Goal: Task Accomplishment & Management: Complete application form

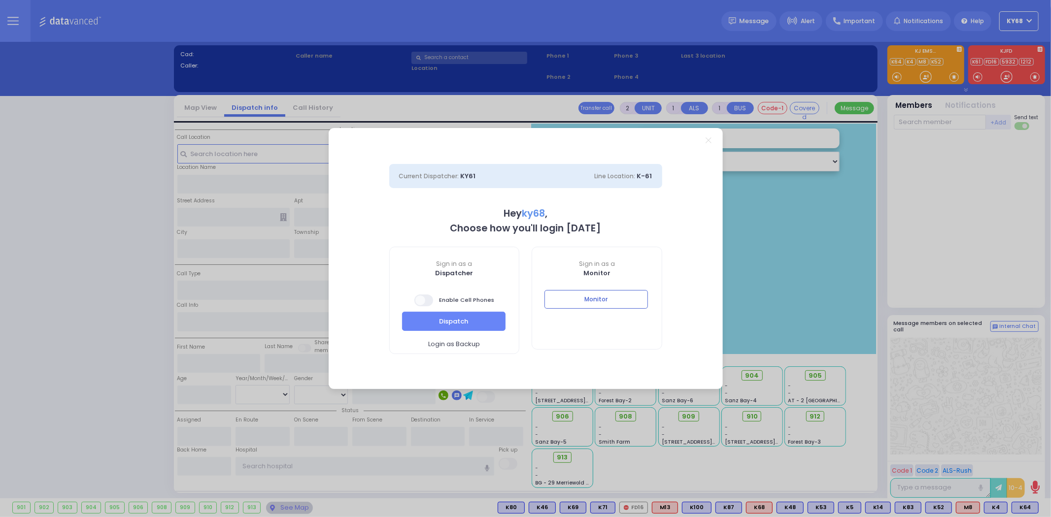
select select "12"
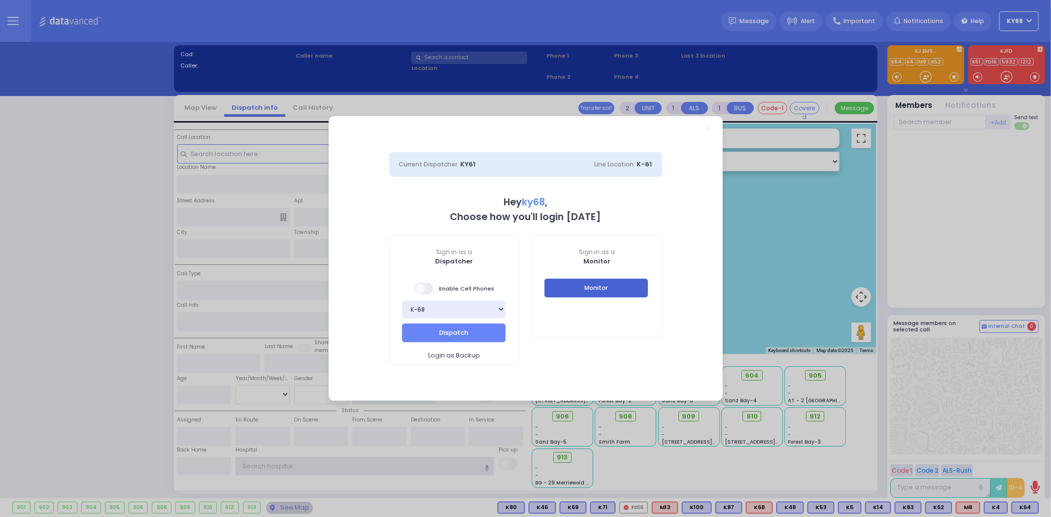
type input "ky68"
click at [602, 289] on button "Monitor" at bounding box center [595, 288] width 103 height 19
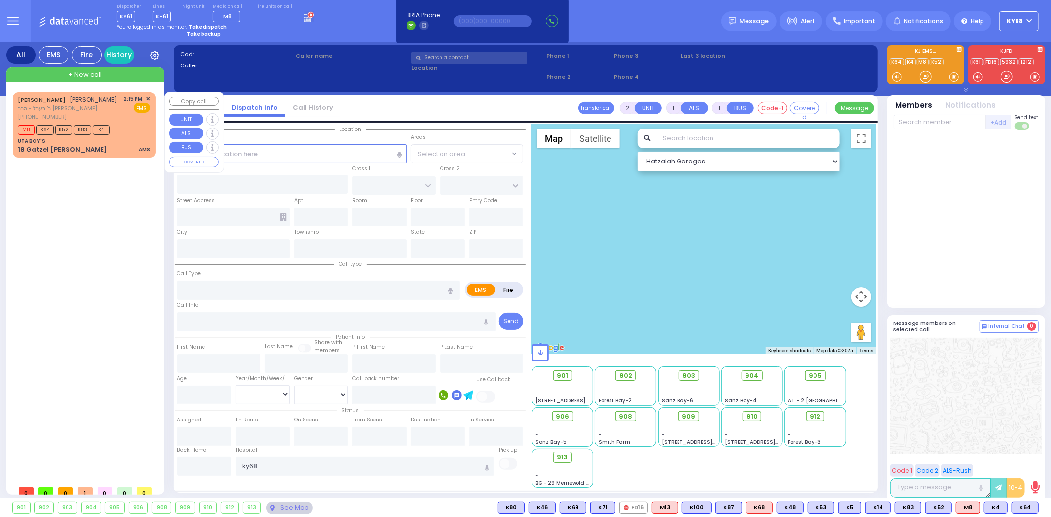
click at [67, 127] on span "K52" at bounding box center [63, 130] width 17 height 10
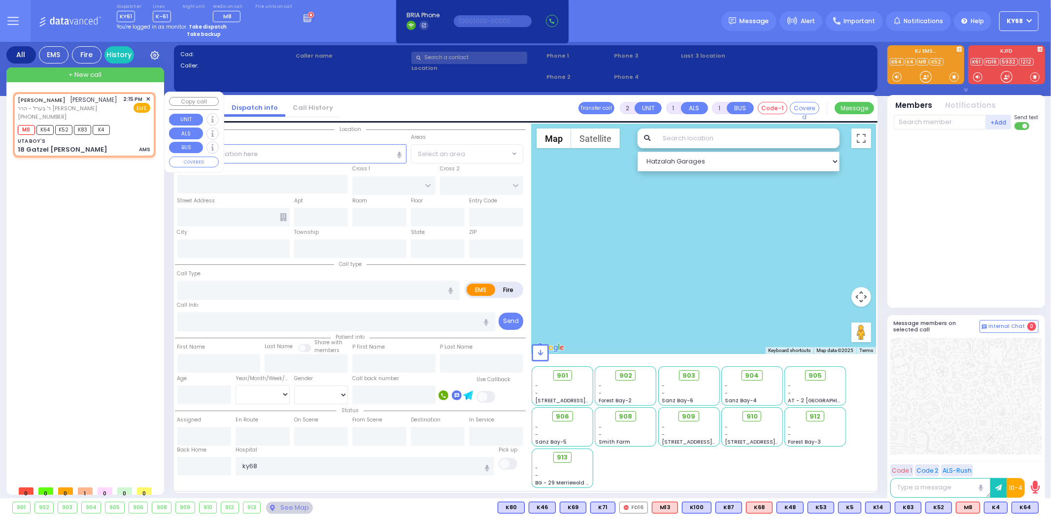
select select
type input "AMS"
radio input "true"
type input "[PERSON_NAME]"
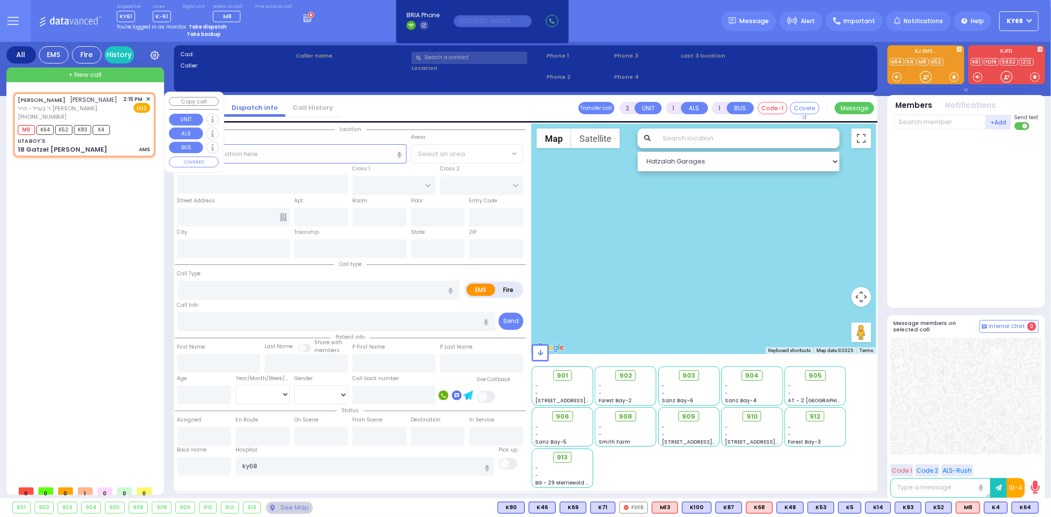
select select
type input "14:15"
type input "14:17"
select select "Hatzalah Garages"
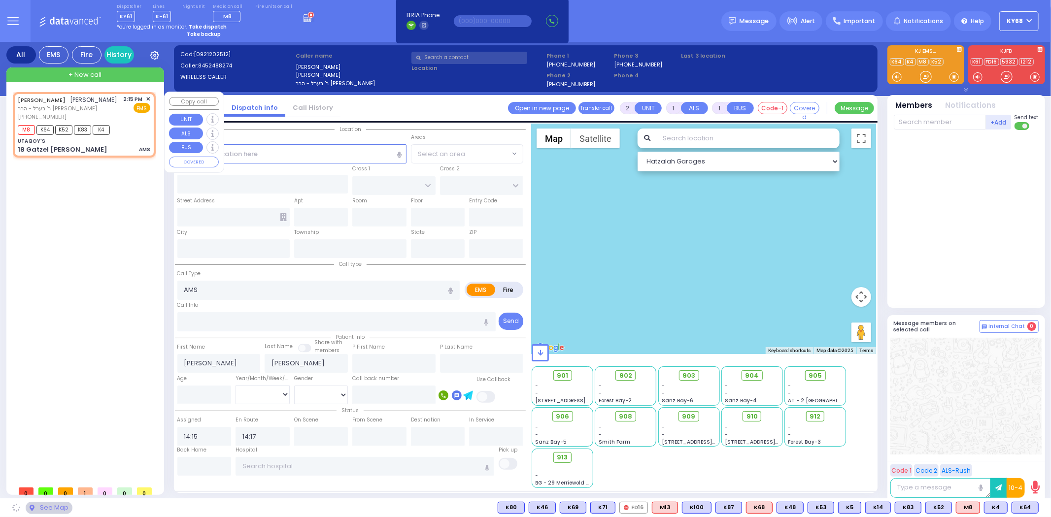
type input "UTA BOY'S"
type input "KAHAN DR"
type input "MERON DR"
type input "18 Gatzel [PERSON_NAME]"
type input "Monroe"
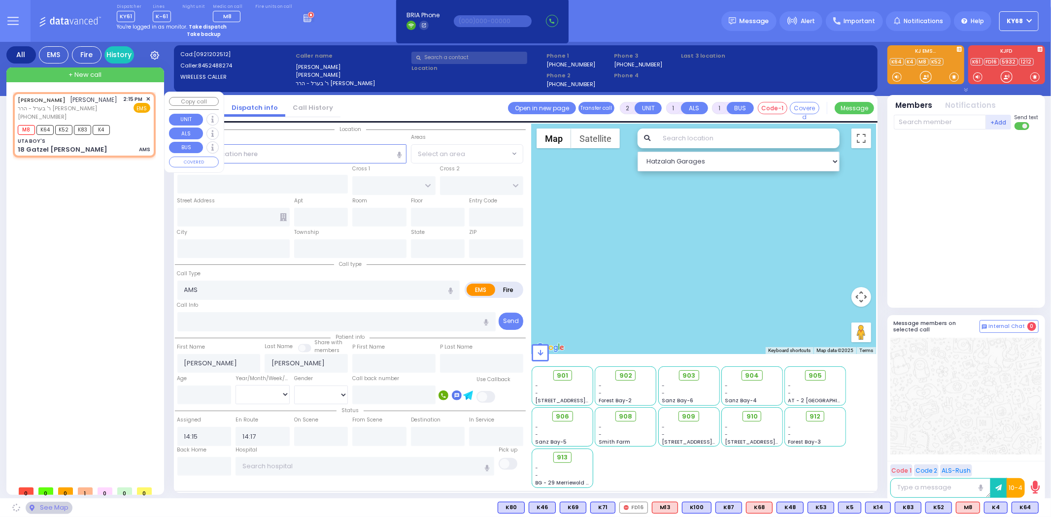
type input "[US_STATE]"
type input "10950"
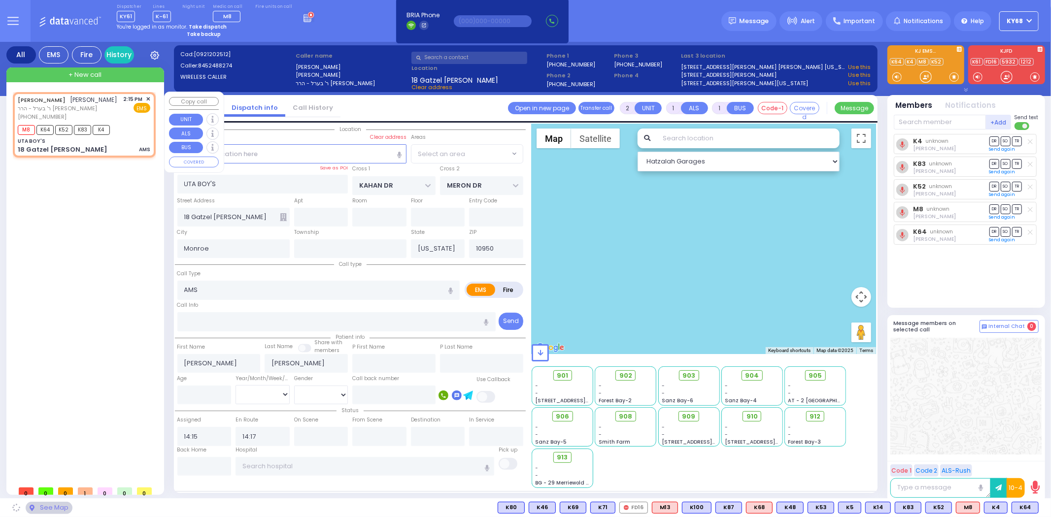
select select "SECTION 4"
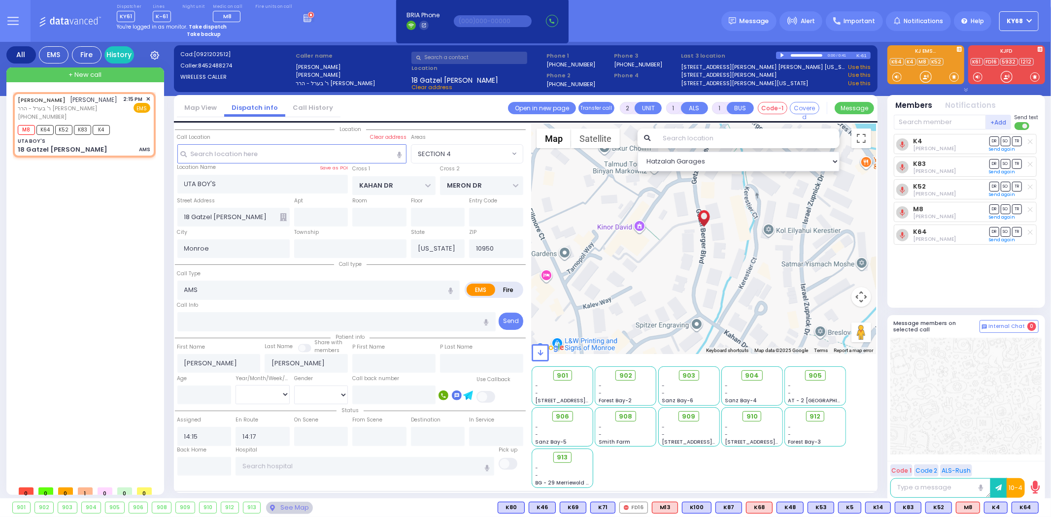
click at [782, 55] on div at bounding box center [782, 55] width 5 height 4
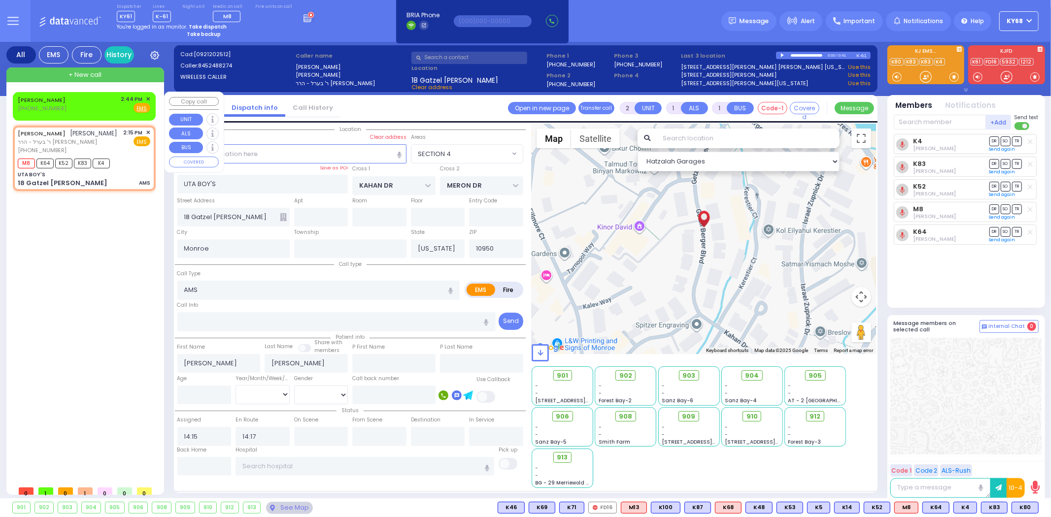
click at [33, 103] on div "[PERSON_NAME]" at bounding box center [43, 100] width 51 height 10
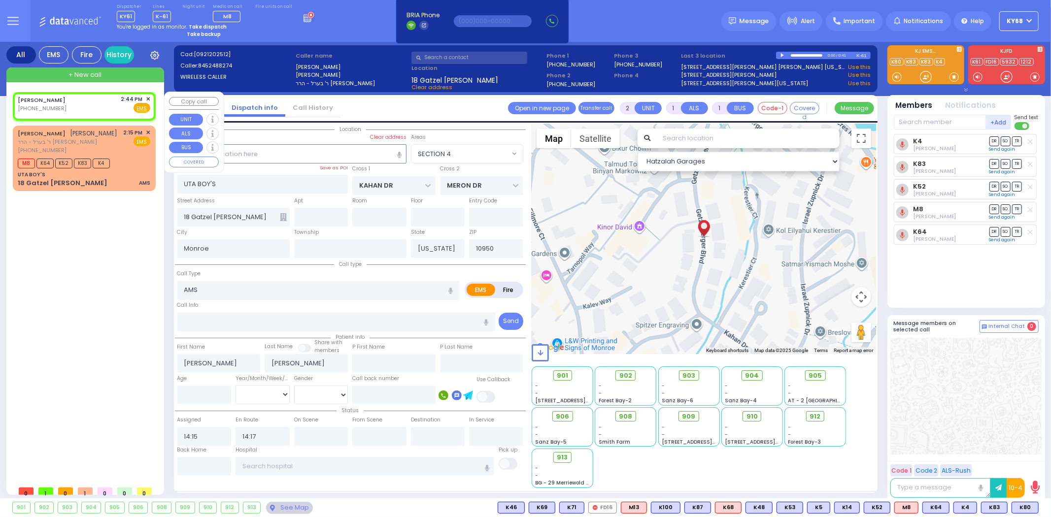
select select
radio input "true"
select select
type input "14:44"
select select "Hatzalah Garages"
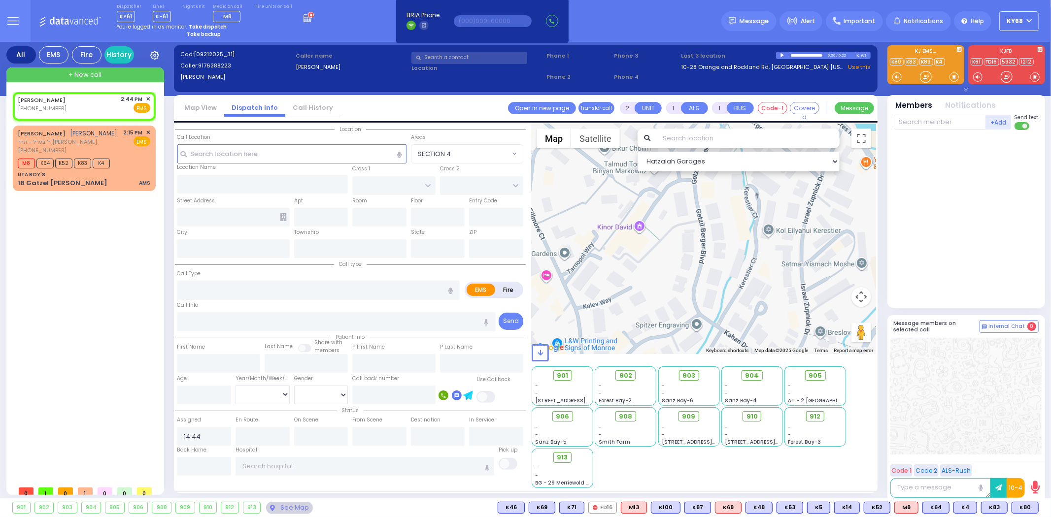
click at [782, 56] on div at bounding box center [782, 55] width 5 height 4
click at [298, 104] on link "Call History" at bounding box center [312, 107] width 55 height 9
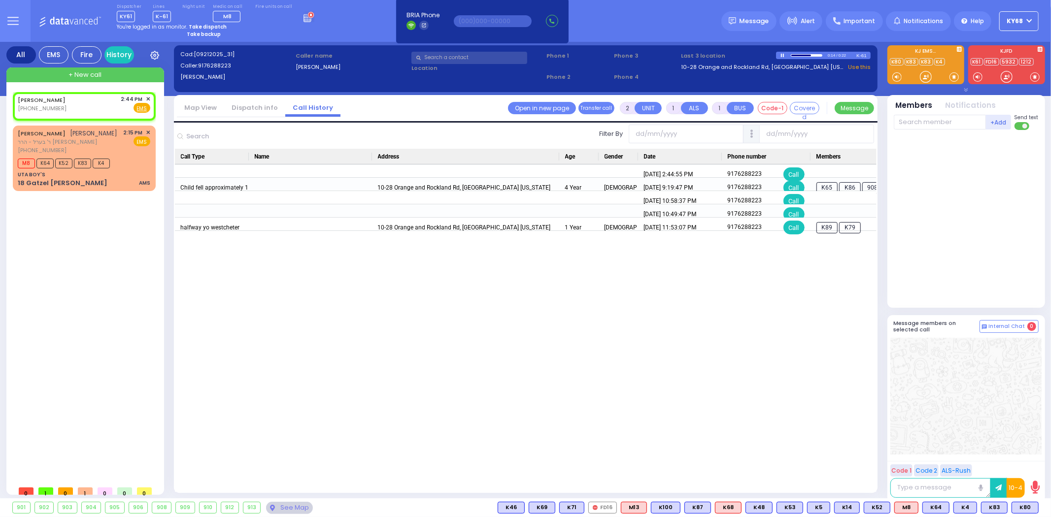
click at [260, 108] on link "Dispatch info" at bounding box center [254, 107] width 61 height 9
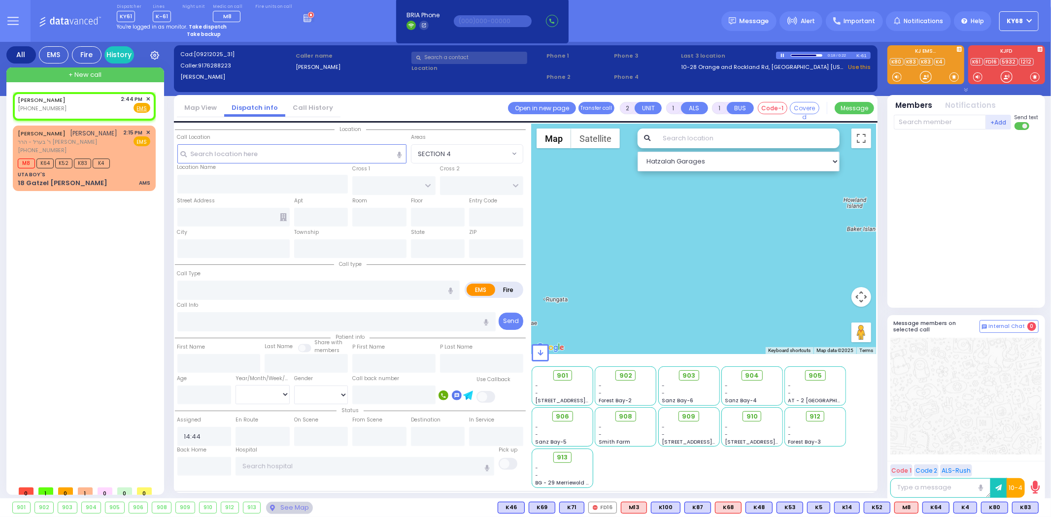
click at [297, 107] on link "Call History" at bounding box center [312, 107] width 55 height 9
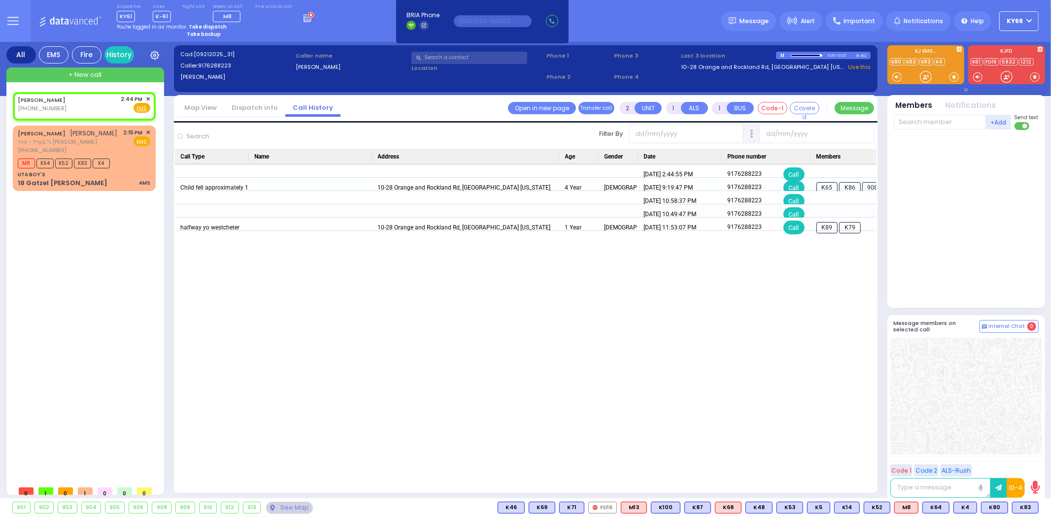
click at [263, 106] on link "Dispatch info" at bounding box center [254, 107] width 61 height 9
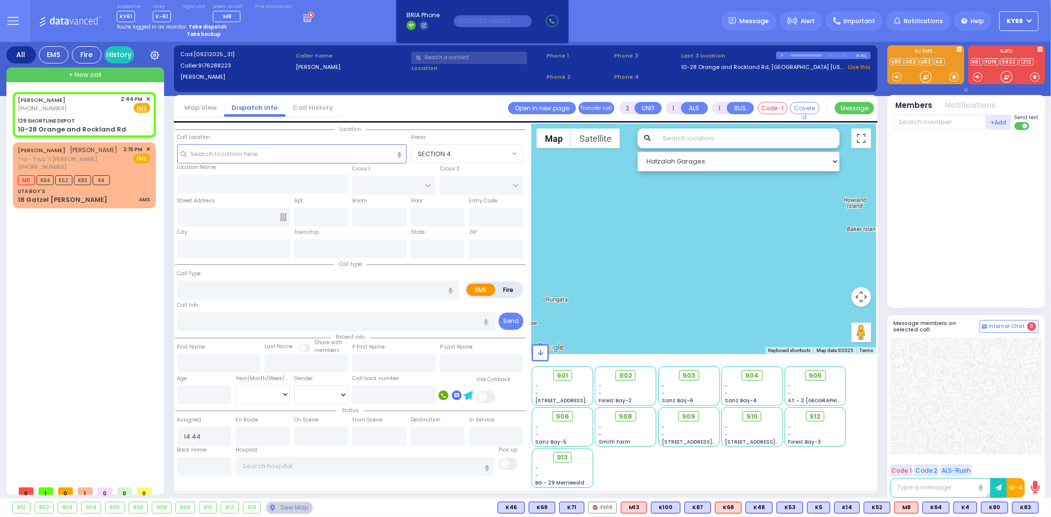
select select
radio input "true"
select select
select select "Hatzalah Garages"
type input "129 SHORTLINE DEPOT"
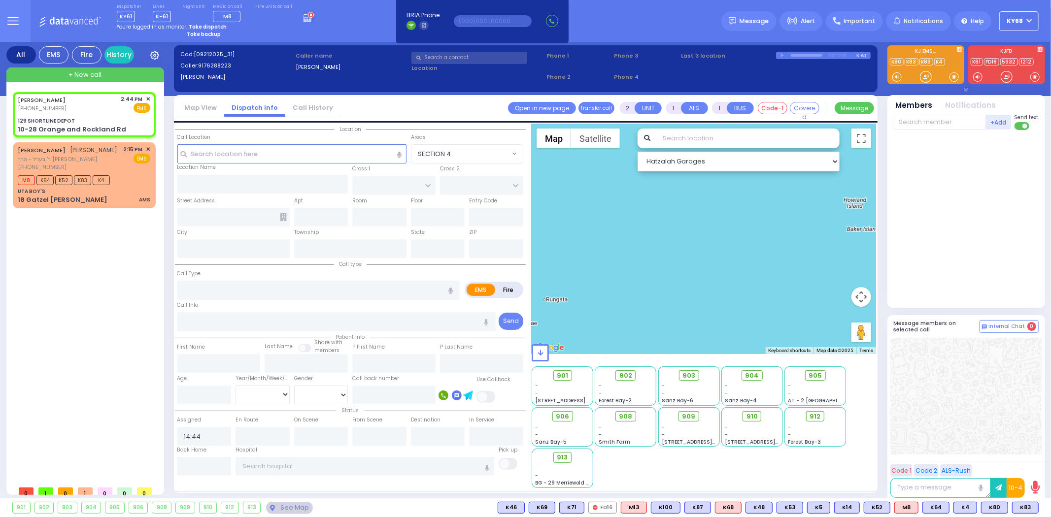
type input "10-28 Orange and Rockland Rd"
type input "Monroe"
type input "[US_STATE]"
type input "10950"
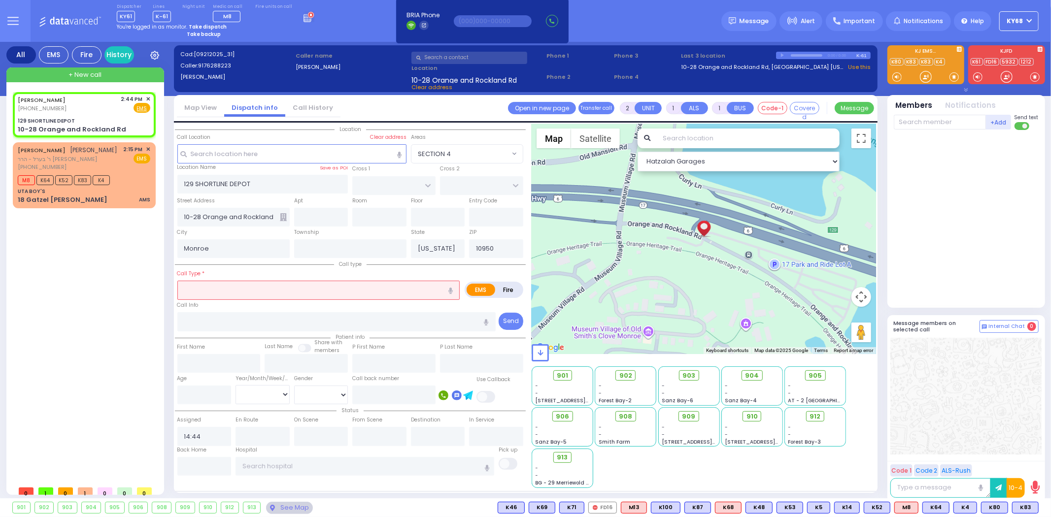
select select
radio input "true"
type input "72"
select select "Year"
select select "Hatzalah Garages"
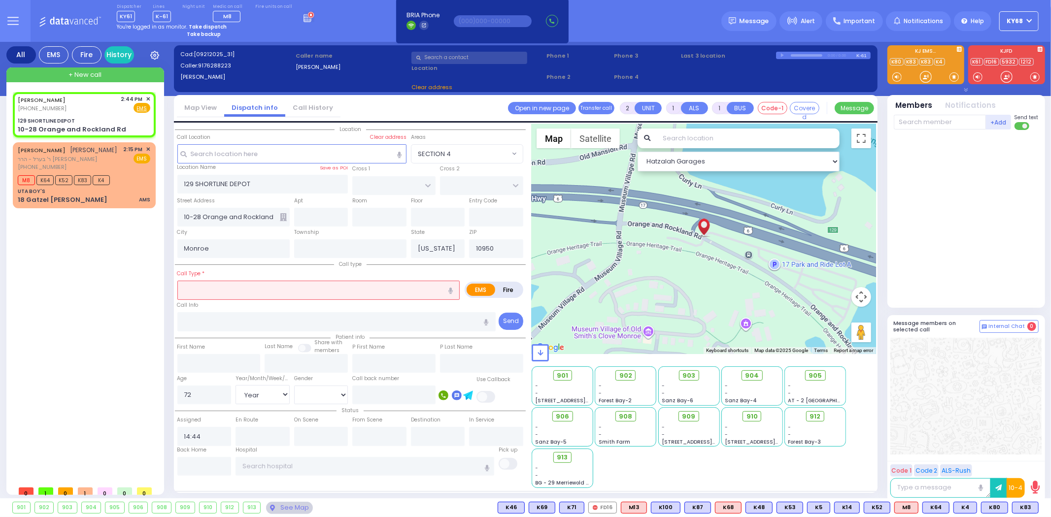
select select
radio input "true"
select select "Year"
select select "Hatzalah Garages"
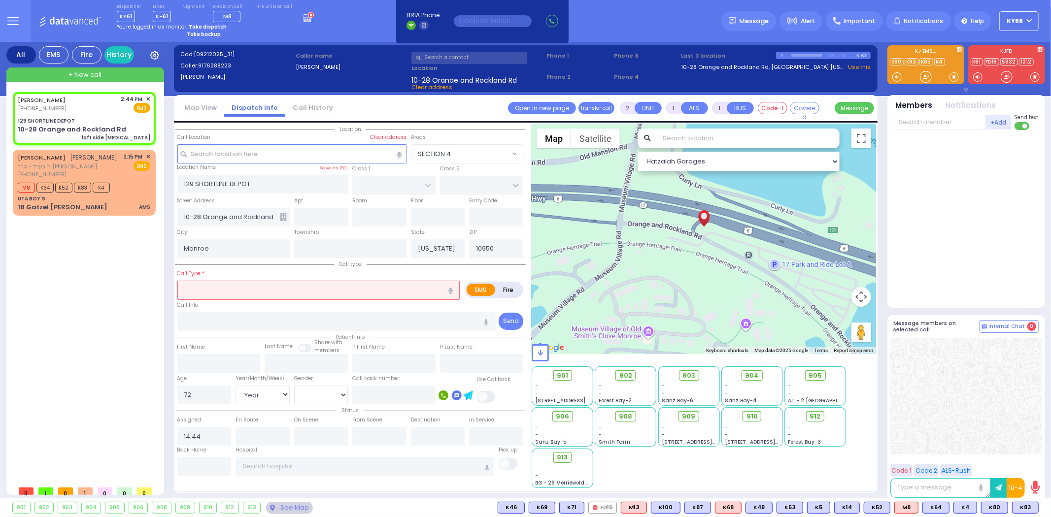
select select
type input "laft side [MEDICAL_DATA]"
radio input "true"
select select "Year"
select select "Hatzalah Garages"
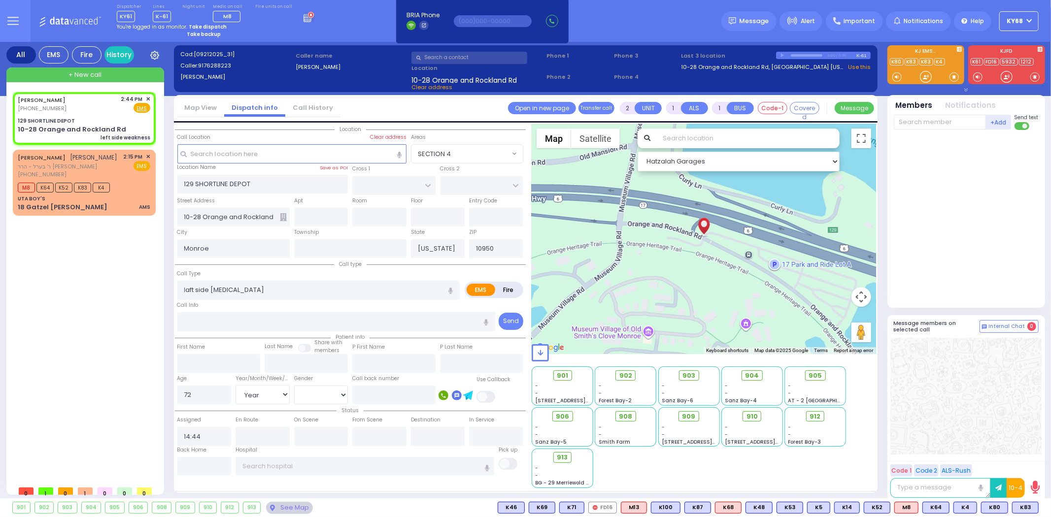
select select
type input "left side weakness"
radio input "true"
select select "Year"
select select "Hatzalah Garages"
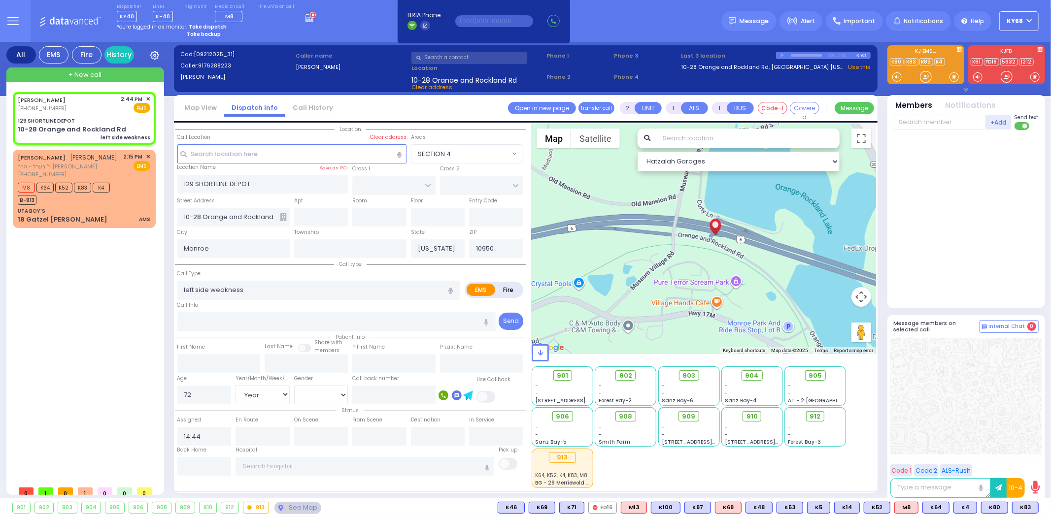
click at [971, 264] on div at bounding box center [966, 216] width 147 height 165
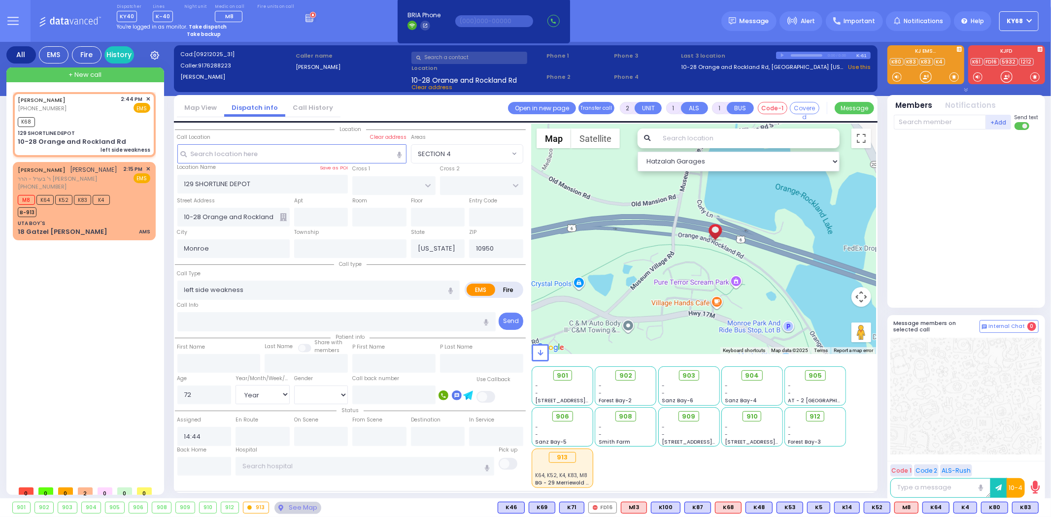
select select
radio input "true"
select select "Year"
type input "15:02"
select select "Hatzalah Garages"
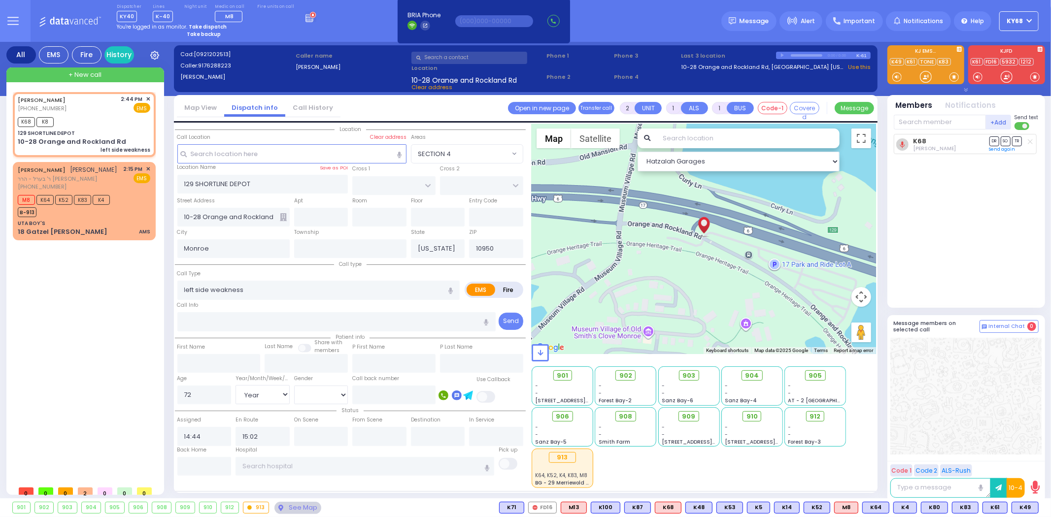
select select
radio input "true"
select select "Year"
select select "Hatzalah Garages"
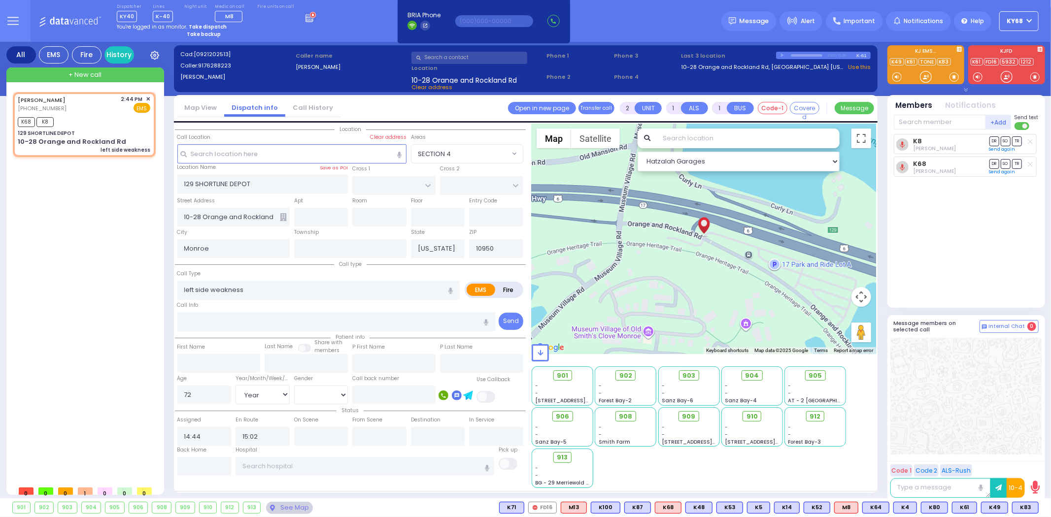
click at [964, 89] on icon "button" at bounding box center [965, 88] width 3 height 1
click at [964, 89] on icon "button" at bounding box center [963, 88] width 3 height 1
select select
radio input "true"
select select "Year"
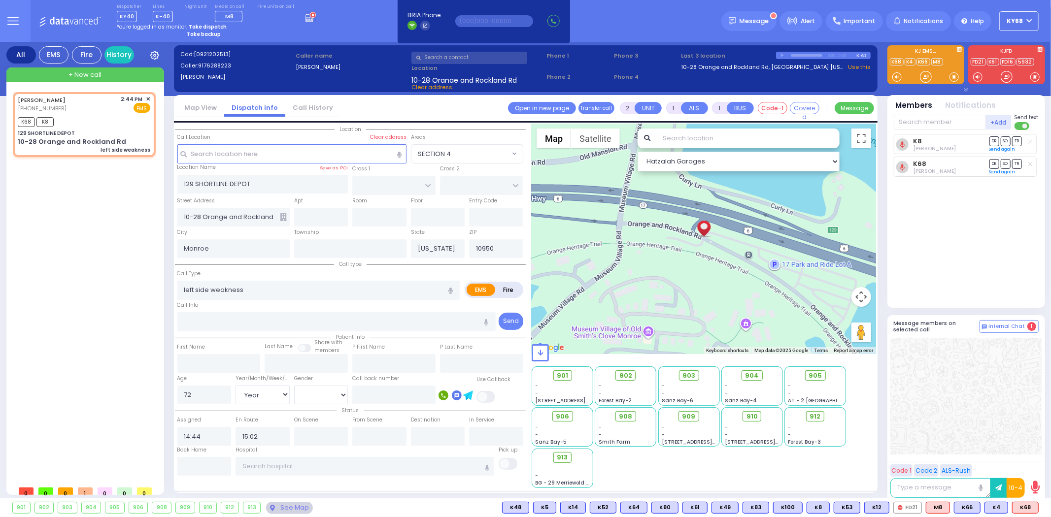
select select "Hatzalah Garages"
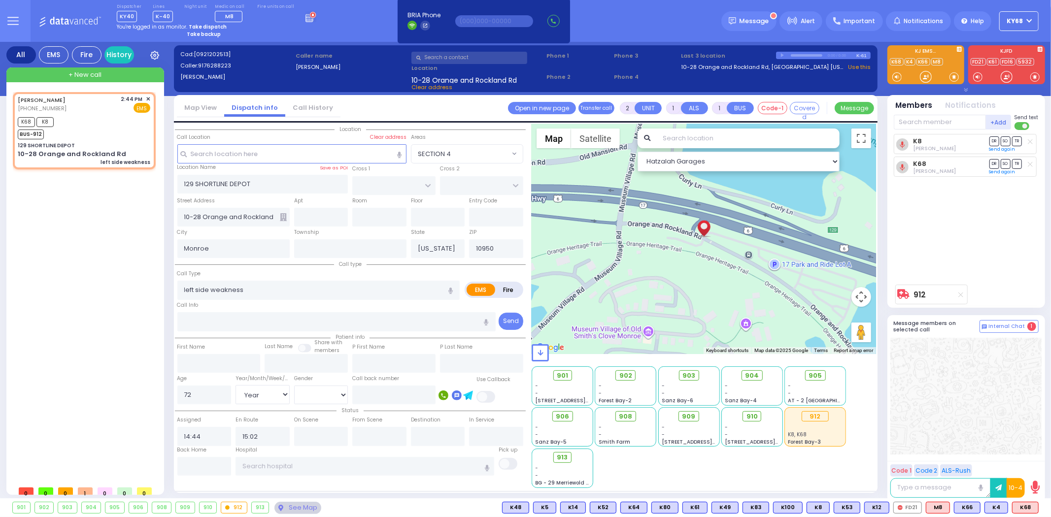
select select
radio input "true"
select select "Year"
type input "NewYork-Presbyterian/[PERSON_NAME][GEOGRAPHIC_DATA]"
type input "6"
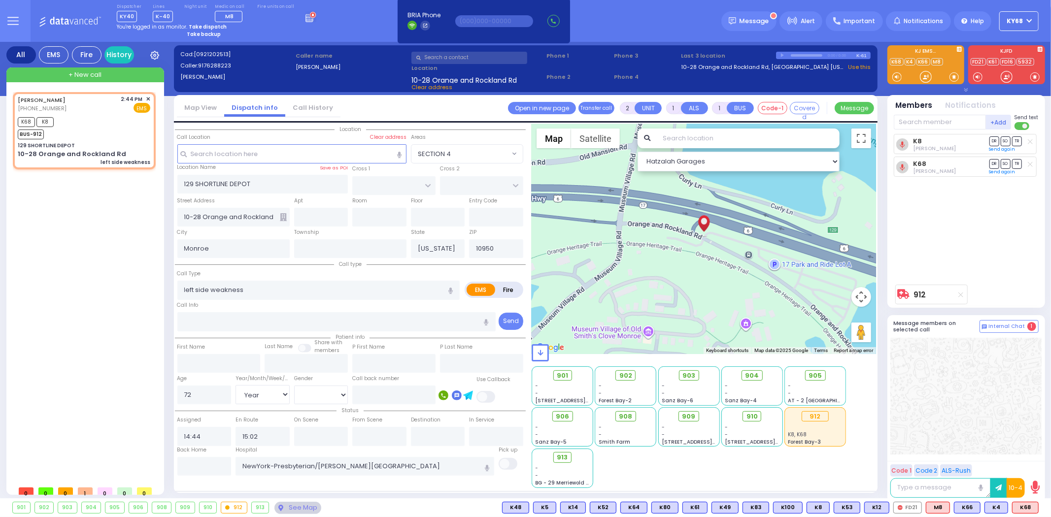
type input "6"
select select
radio input "true"
type input "Unknown"
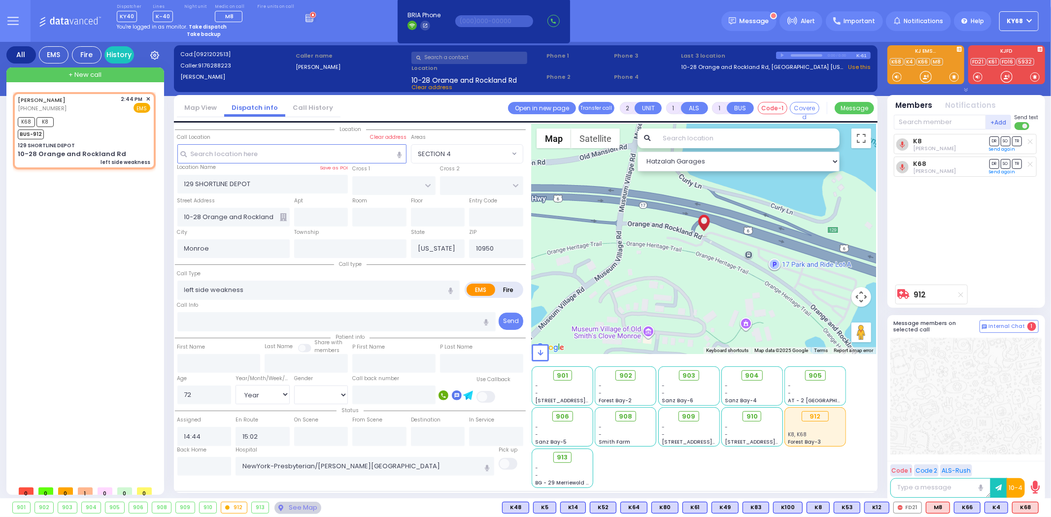
type input "Unknown"
select select "Year"
select select "Hatzalah Garages"
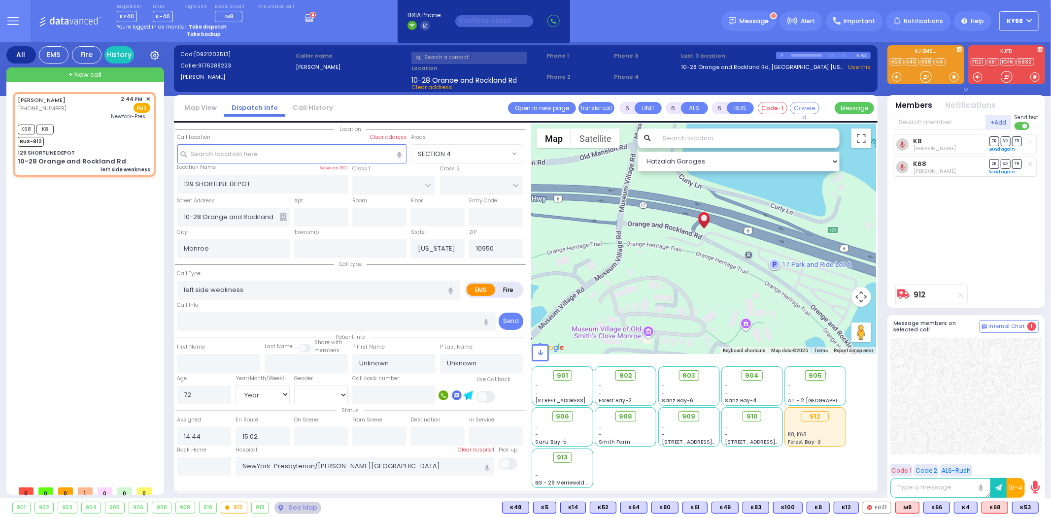
select select
radio input "true"
select select "Year"
type input "15:25"
type input "15:33"
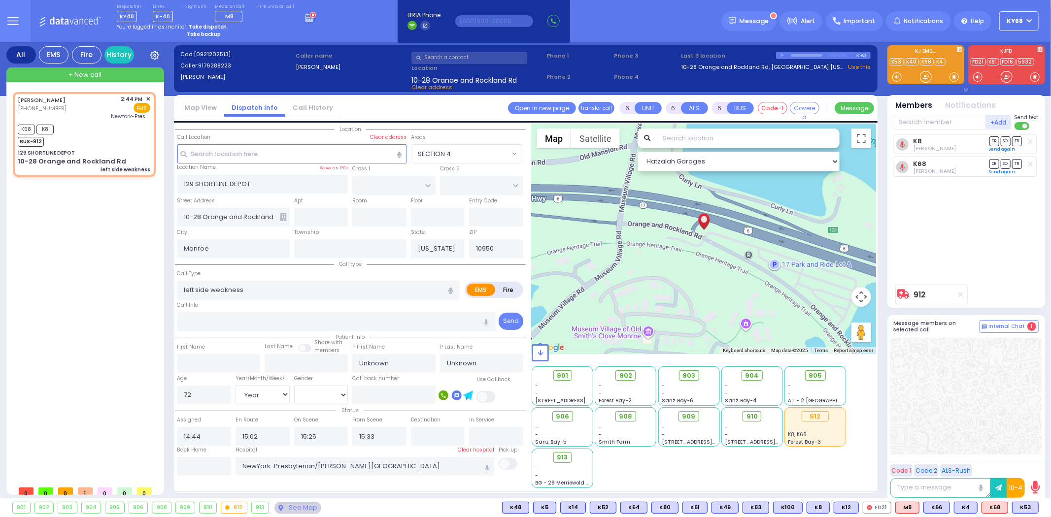
select select
radio input "true"
select select "Year"
